Goal: Find contact information: Find contact information

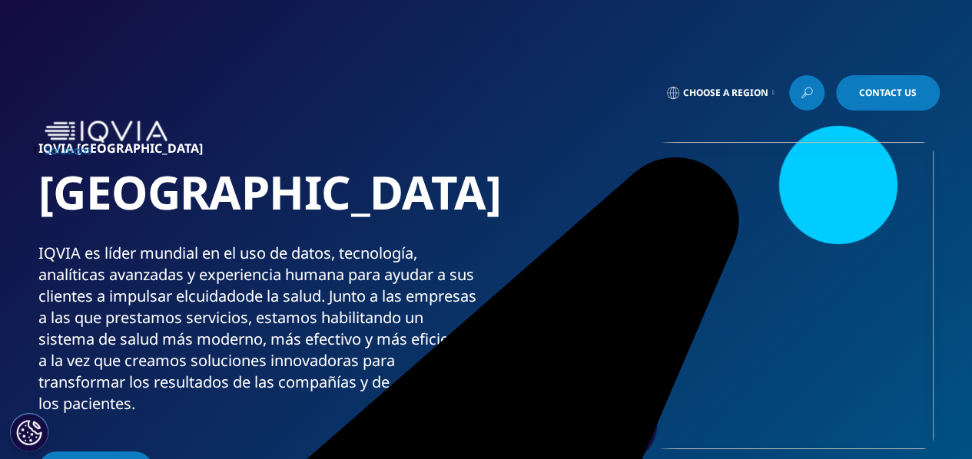
click at [900, 88] on span "Contact Us" at bounding box center [888, 92] width 58 height 9
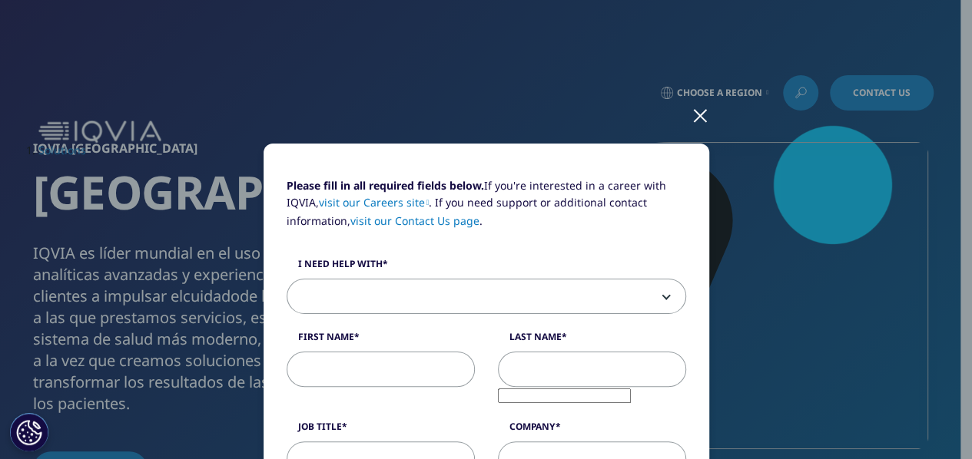
click at [692, 128] on div at bounding box center [700, 115] width 18 height 42
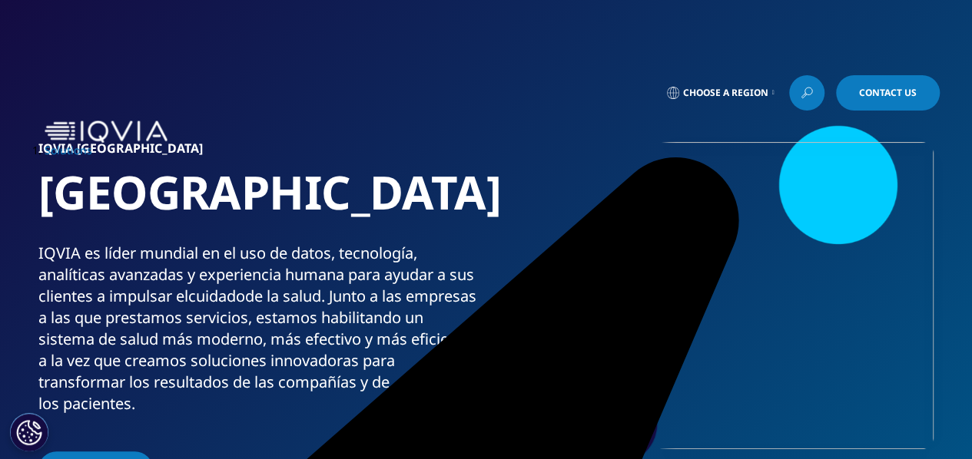
click at [49, 121] on img at bounding box center [106, 132] width 123 height 22
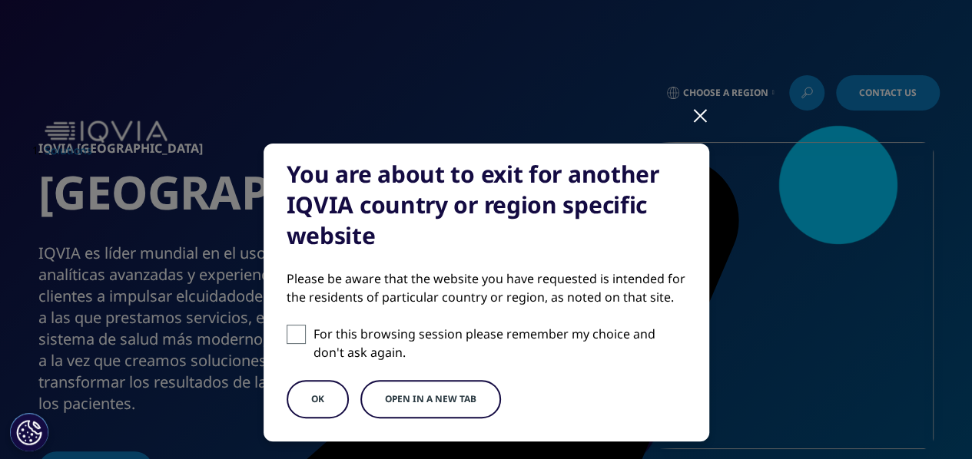
click at [321, 385] on button "OK" at bounding box center [318, 399] width 62 height 38
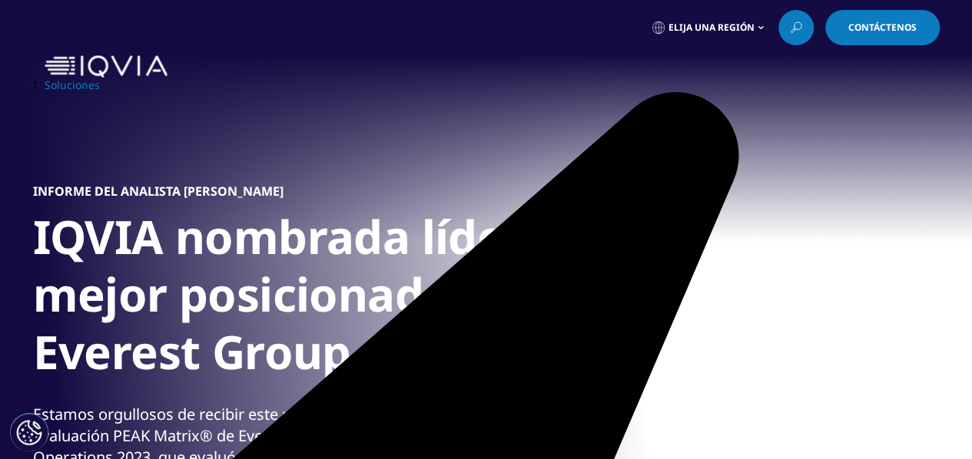
click at [48, 78] on img at bounding box center [106, 66] width 123 height 22
